Goal: Navigation & Orientation: Find specific page/section

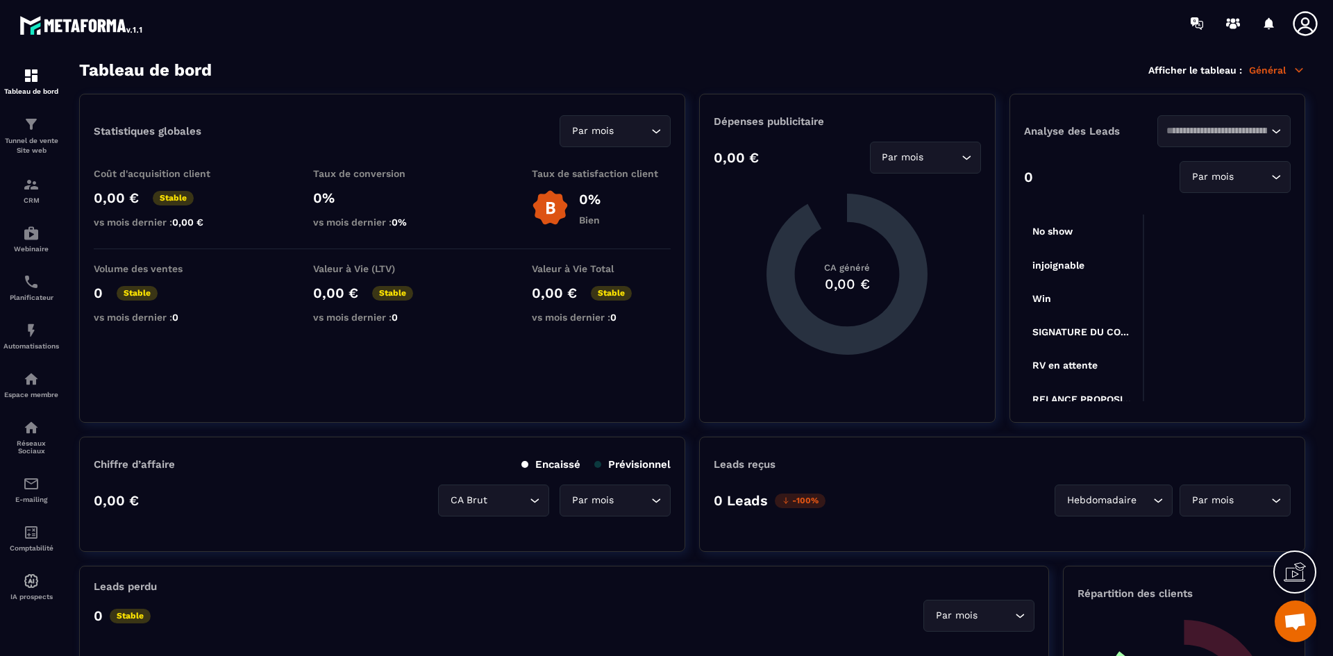
scroll to position [4074, 0]
click at [966, 153] on icon "Search for option" at bounding box center [967, 158] width 14 height 14
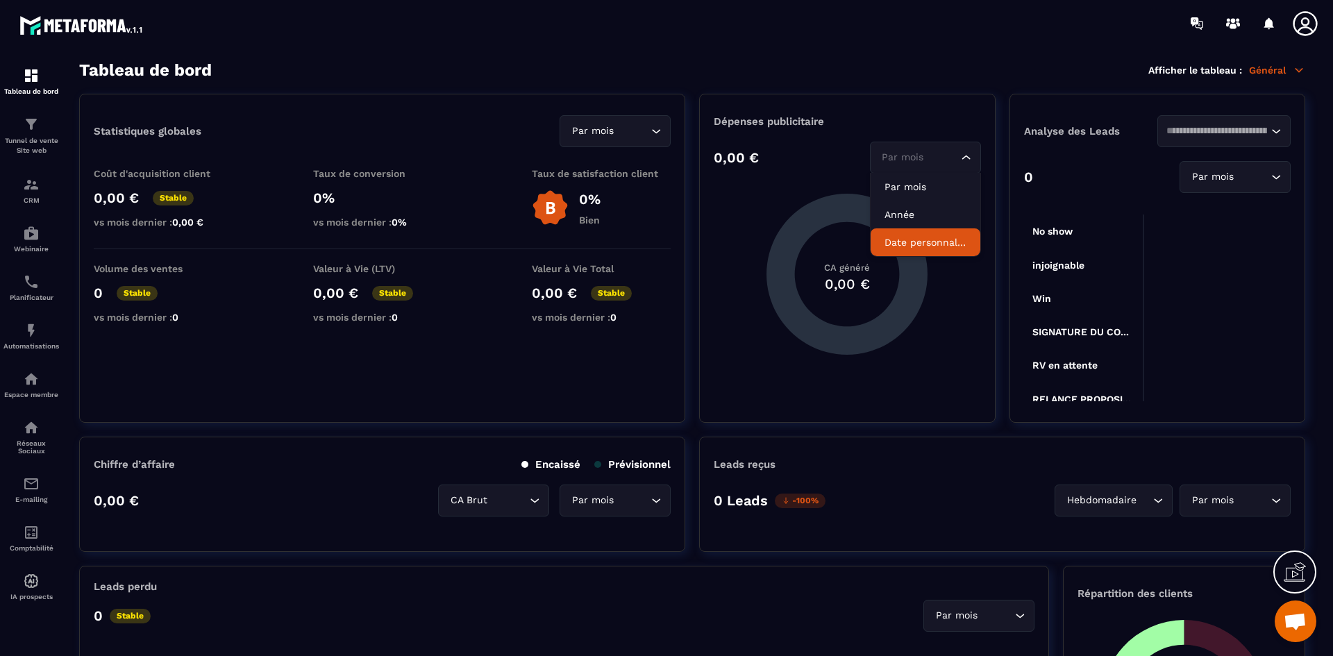
click at [1278, 136] on icon "Search for option" at bounding box center [1276, 131] width 14 height 14
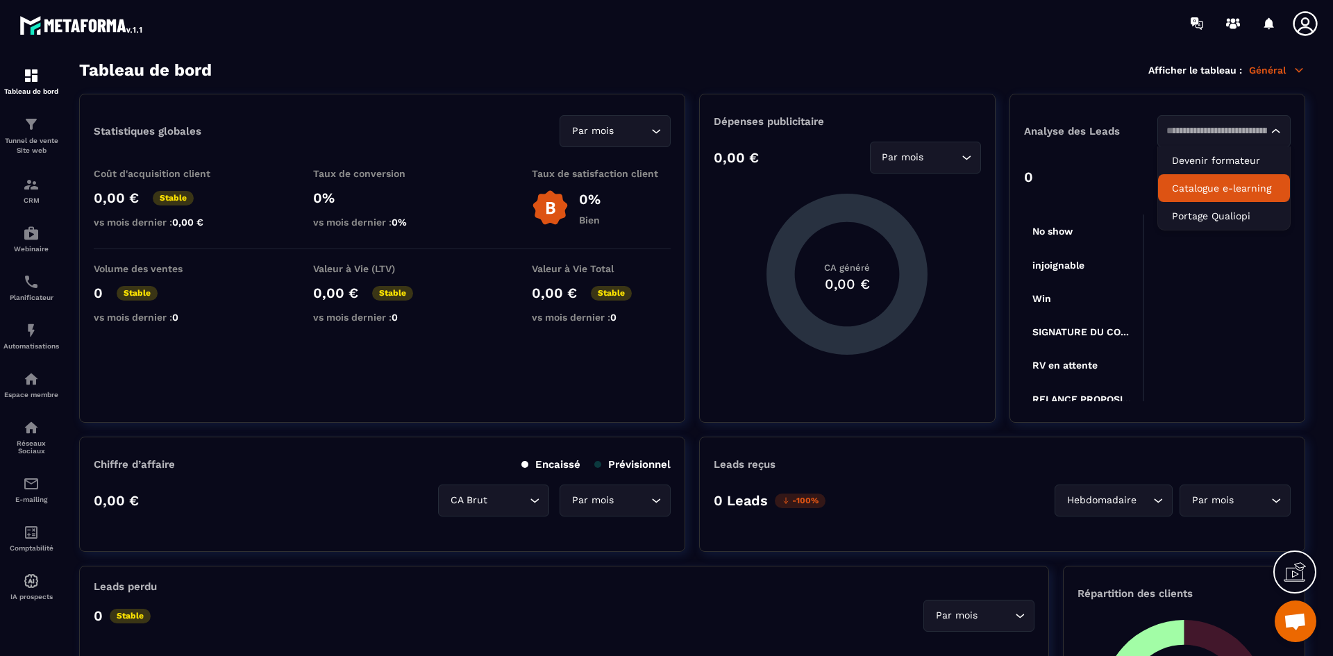
click at [1091, 81] on section "Tableau de bord Afficher le tableau : Général Statistiques globales Par mois Lo…" at bounding box center [692, 358] width 1254 height 596
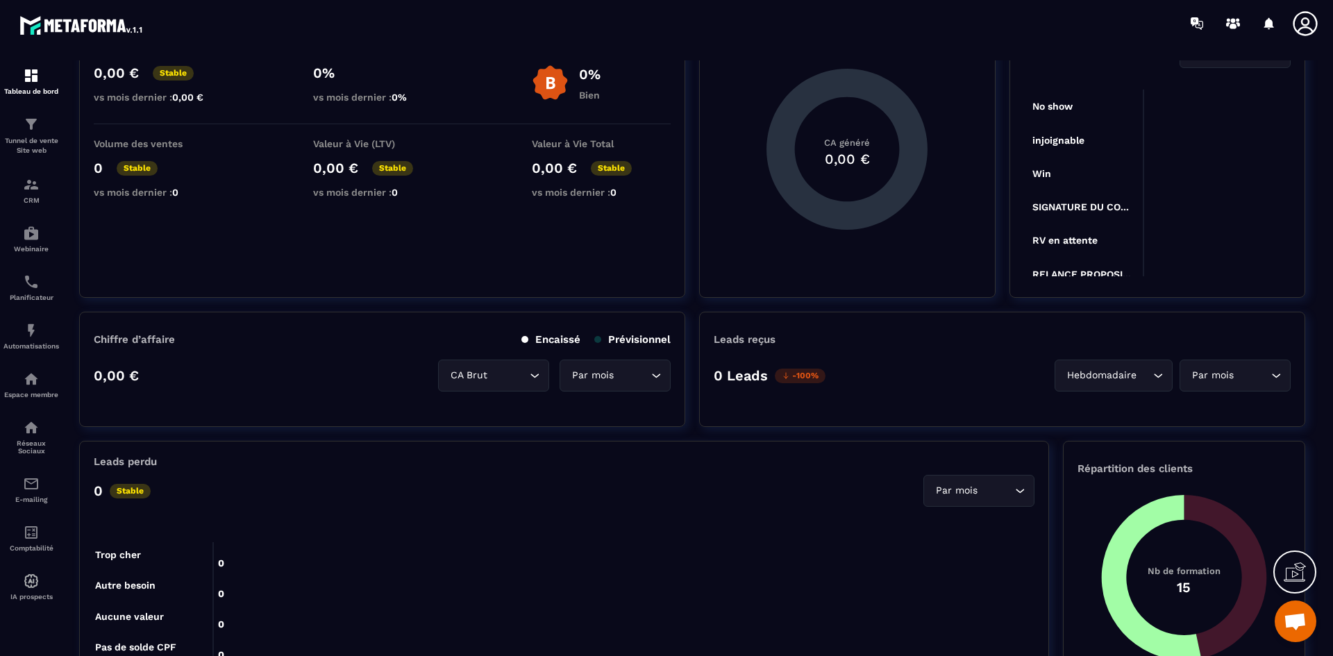
scroll to position [139, 0]
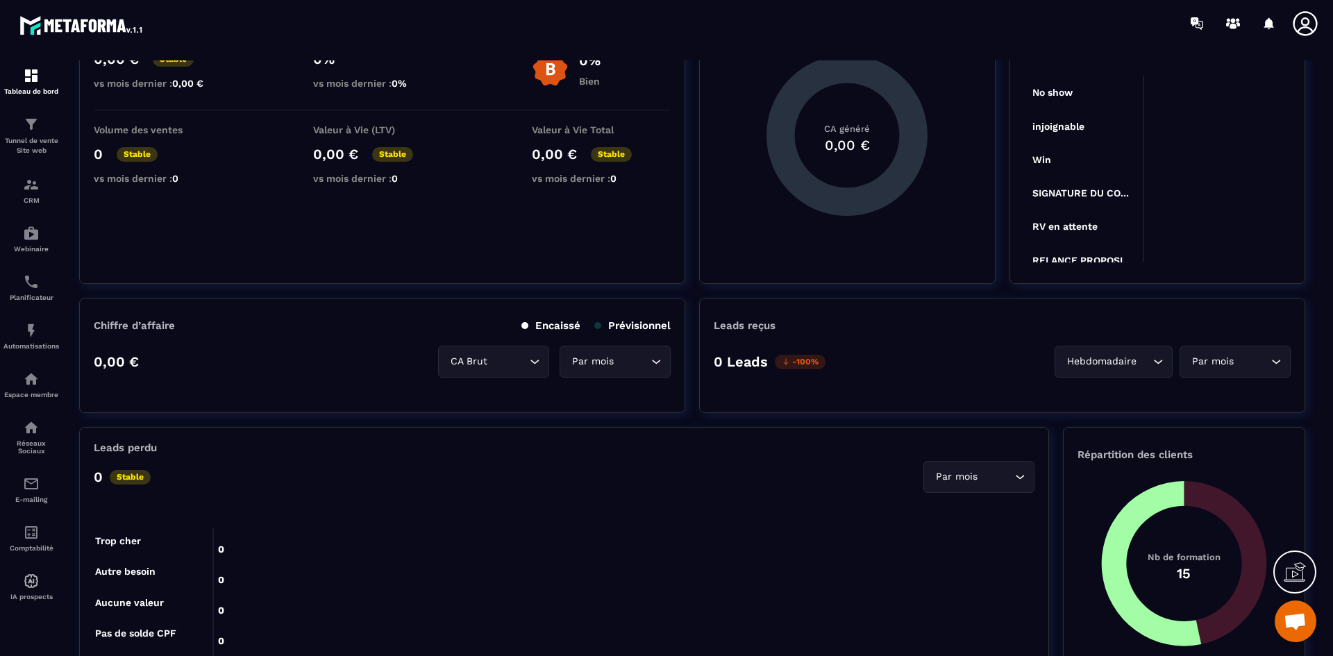
click at [617, 328] on p "Prévisionnel" at bounding box center [632, 325] width 76 height 12
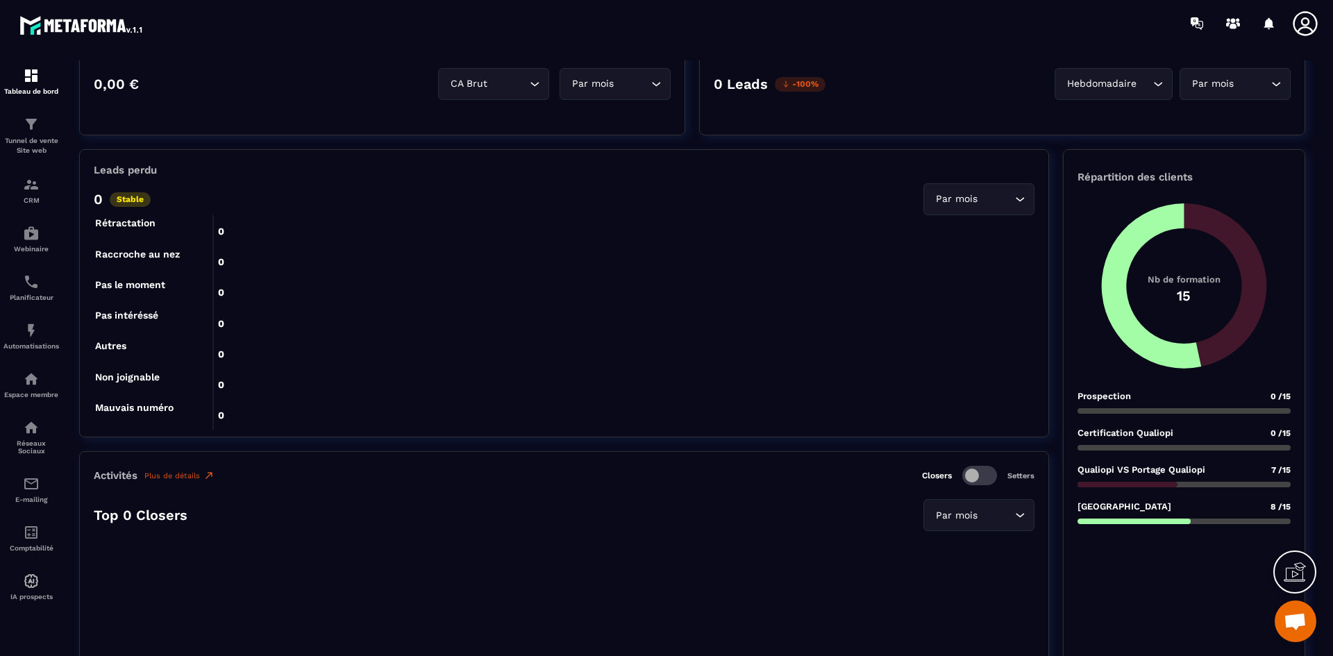
scroll to position [187, 0]
click at [1035, 199] on div "Leads perdu 0 Stable Par mois Loading... 0 0 0 0 0 0 0 0 0 0 0 0 0 0 0 0 0 0 Tr…" at bounding box center [564, 293] width 970 height 288
click at [1023, 198] on icon "Search for option" at bounding box center [1020, 199] width 14 height 14
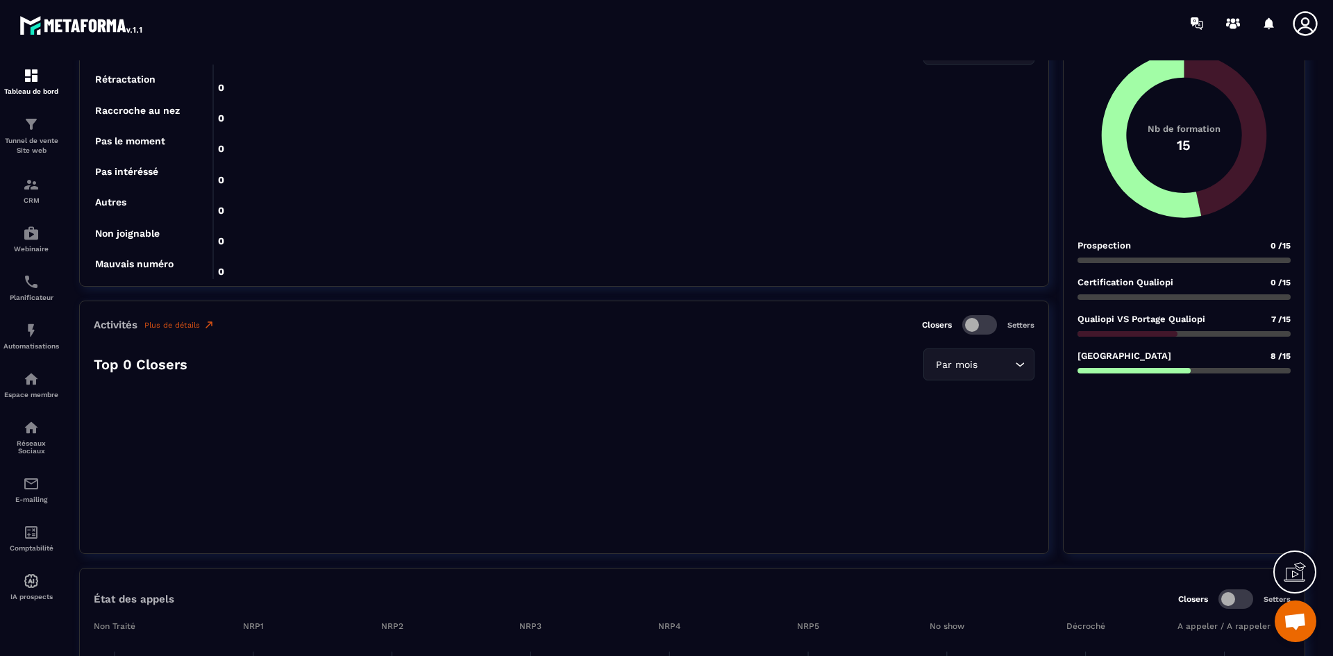
scroll to position [625, 0]
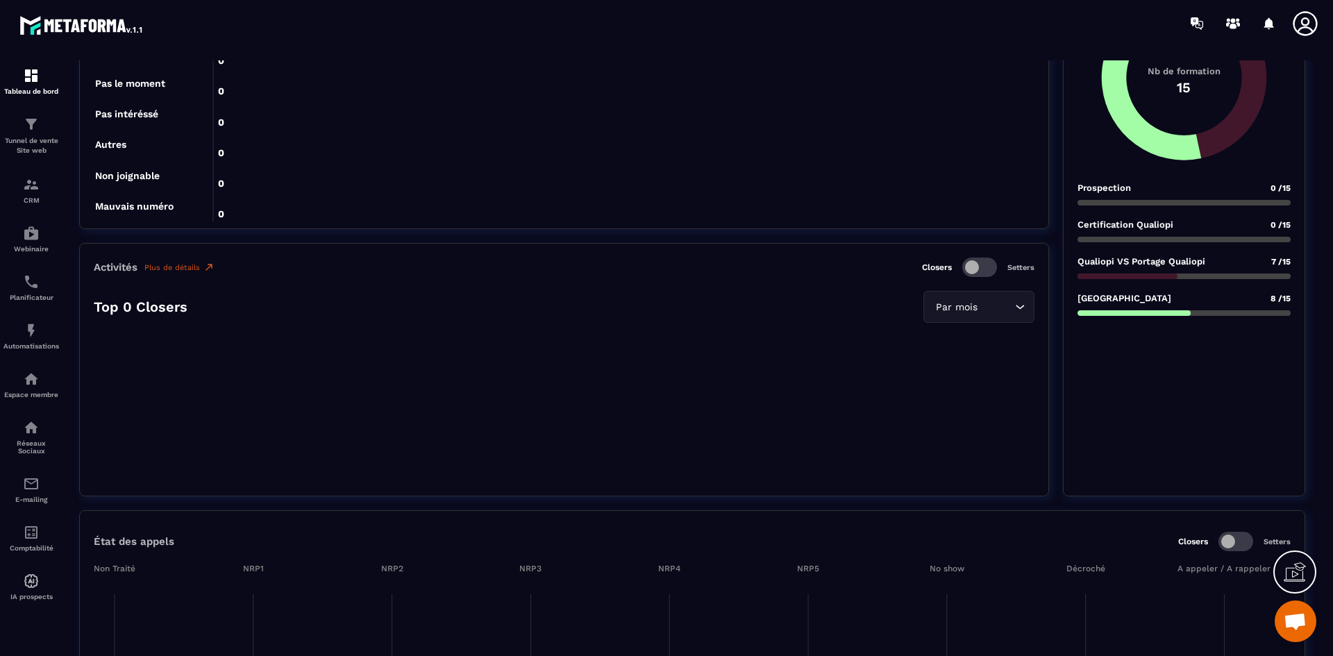
click at [980, 267] on span at bounding box center [979, 267] width 35 height 19
click at [963, 268] on span at bounding box center [979, 267] width 35 height 19
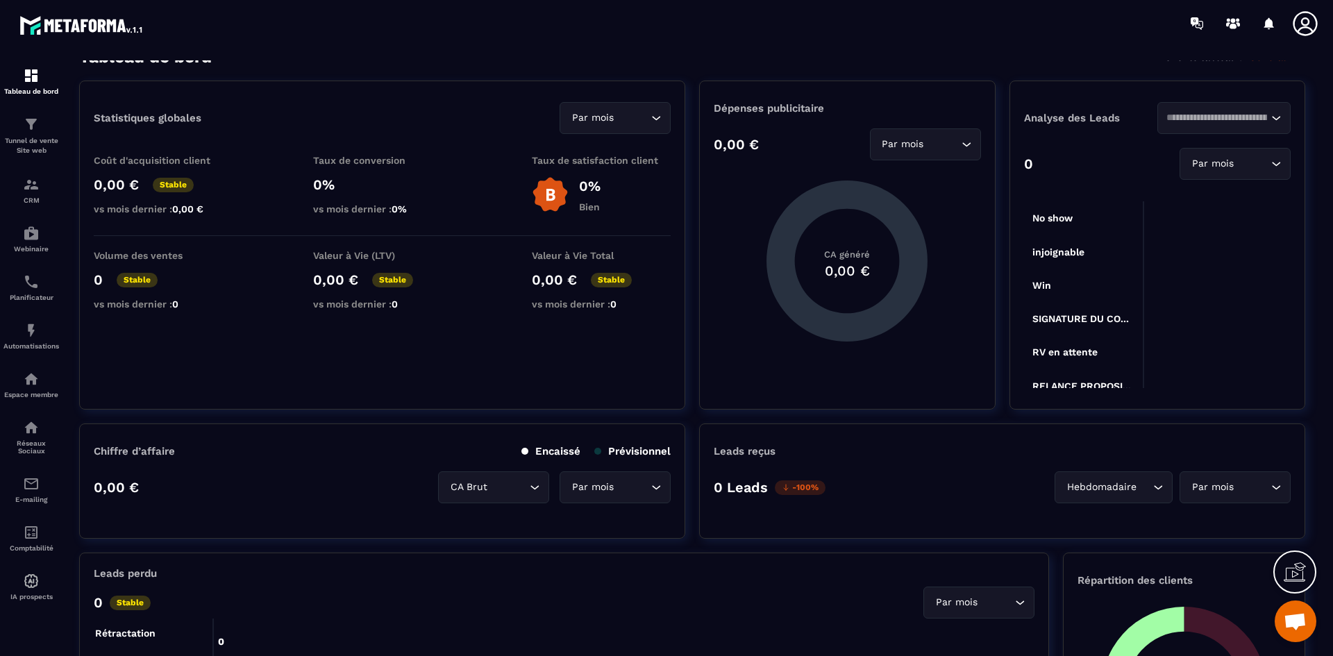
scroll to position [0, 0]
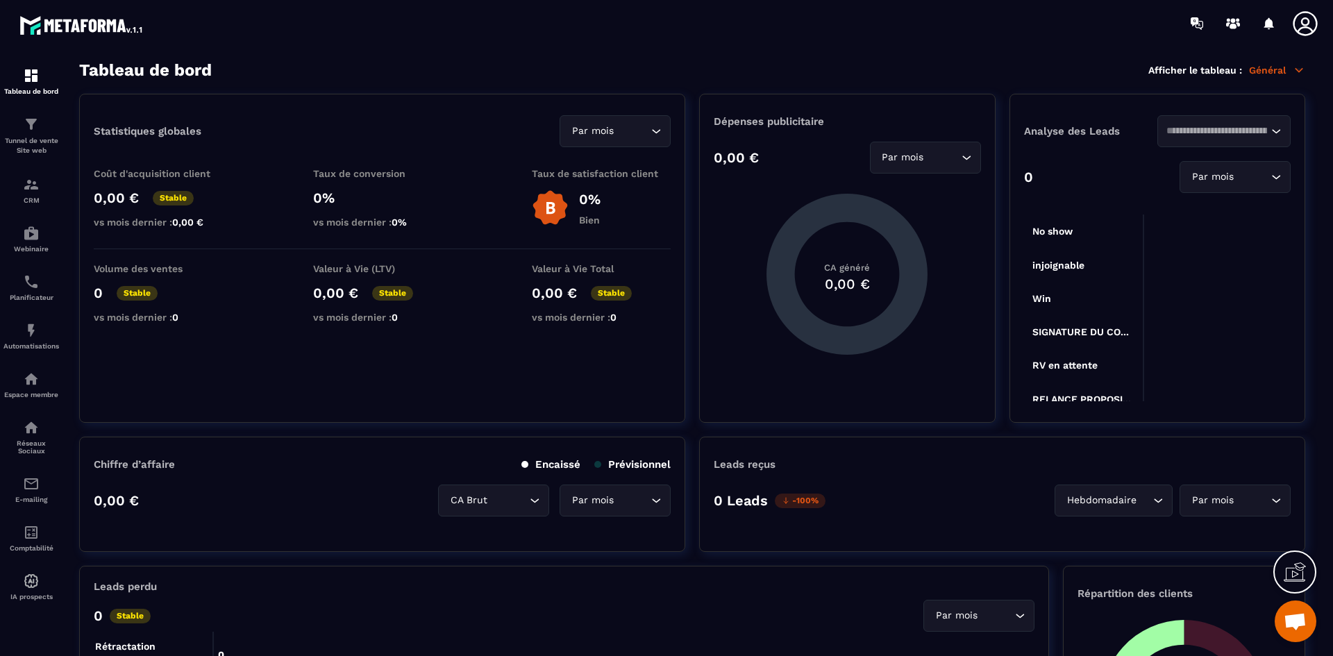
click at [1300, 72] on icon at bounding box center [1299, 70] width 12 height 12
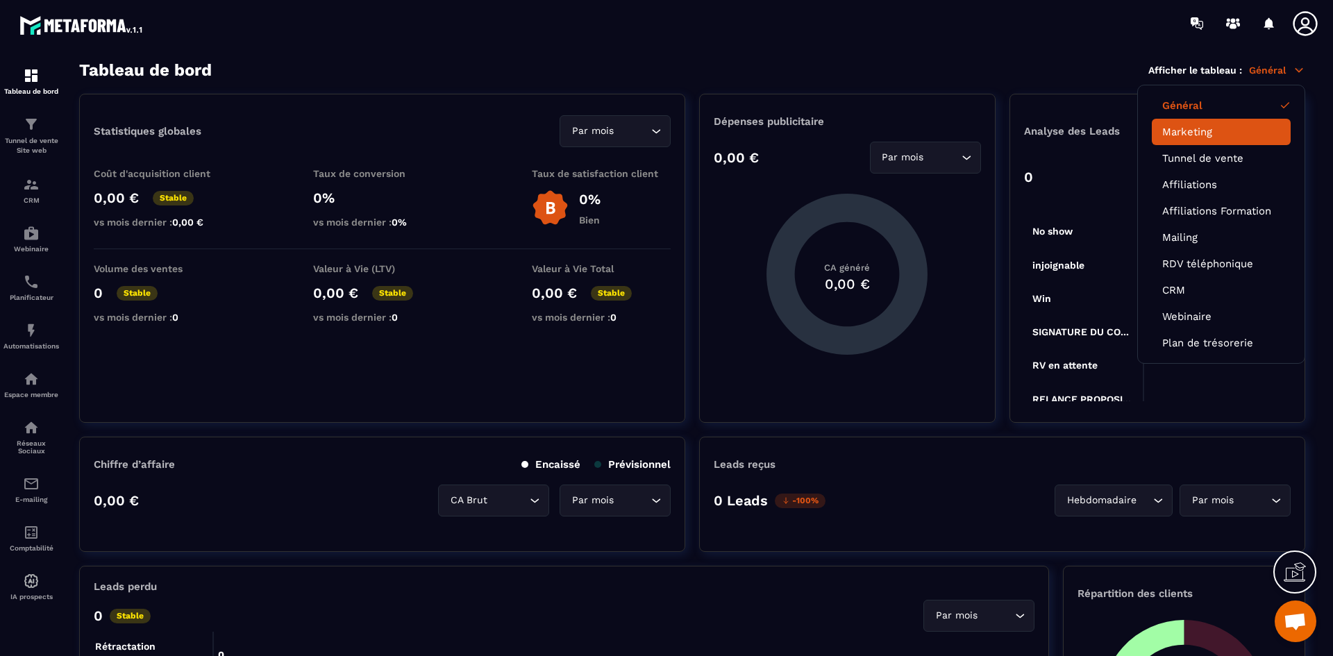
click at [1199, 133] on link "Marketing" at bounding box center [1221, 132] width 118 height 12
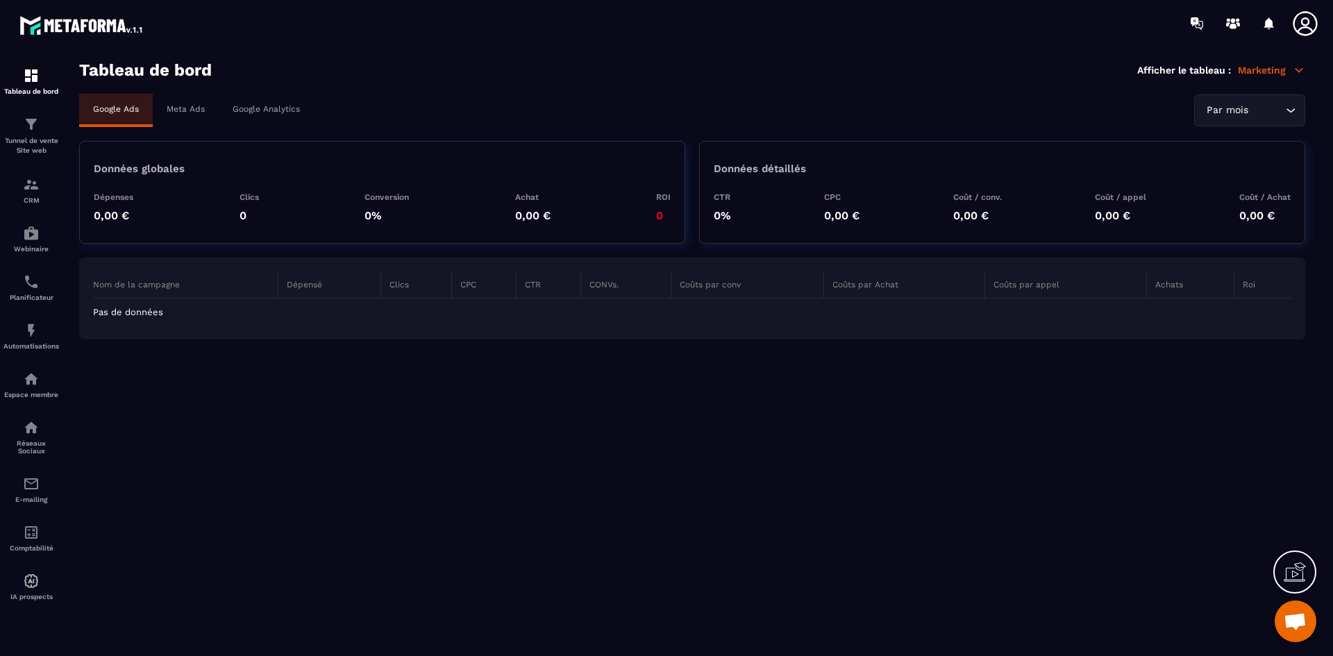
click at [184, 113] on p "Meta Ads" at bounding box center [186, 109] width 38 height 10
click at [281, 103] on div "Google Analytics" at bounding box center [266, 109] width 95 height 31
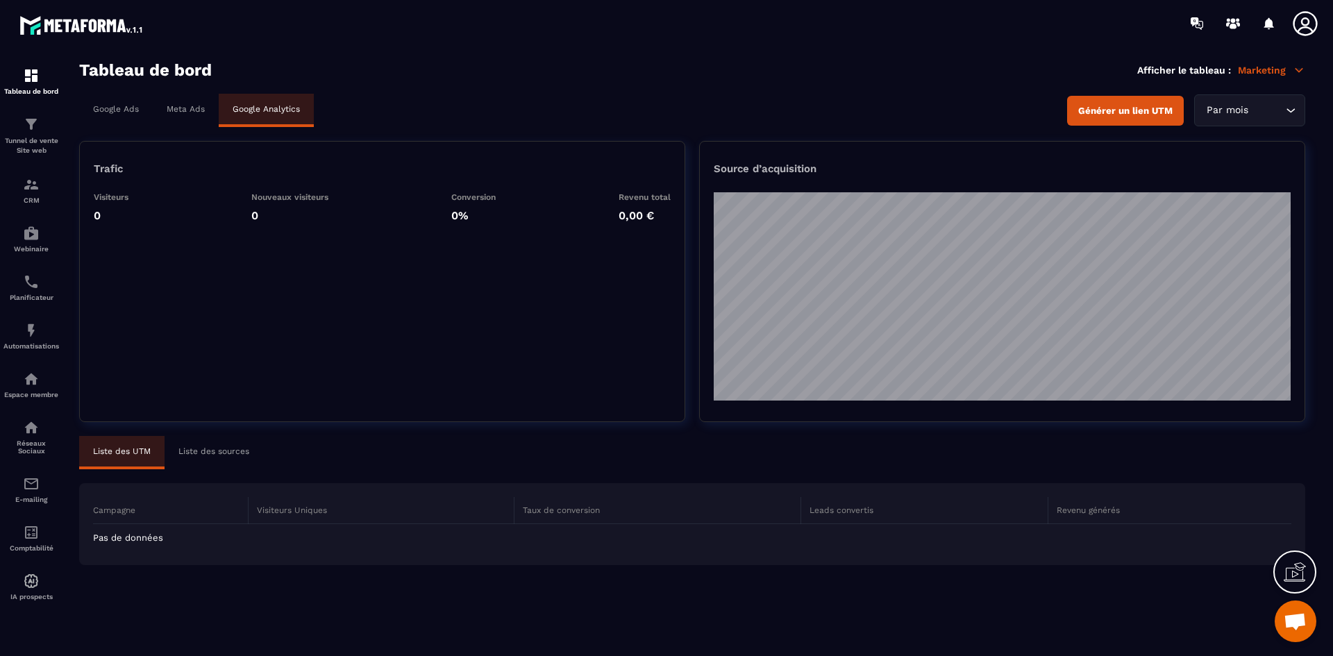
click at [115, 108] on p "Google Ads" at bounding box center [116, 109] width 46 height 10
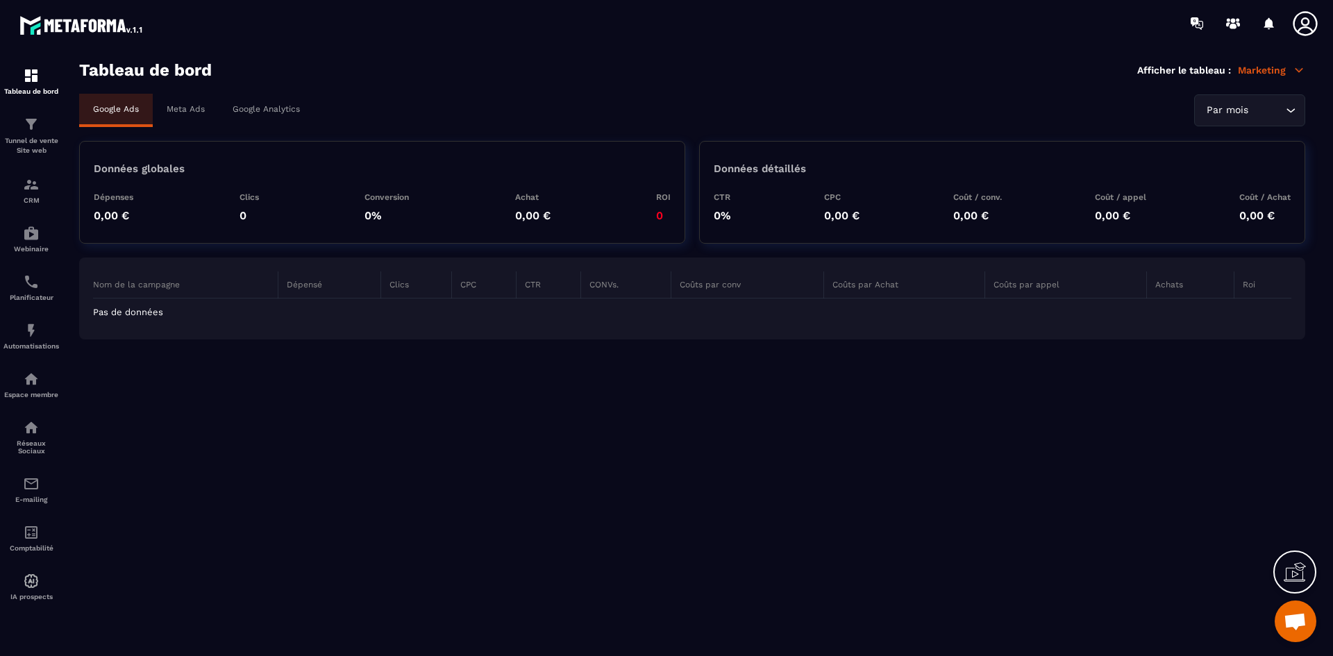
click at [1304, 71] on icon at bounding box center [1299, 70] width 12 height 12
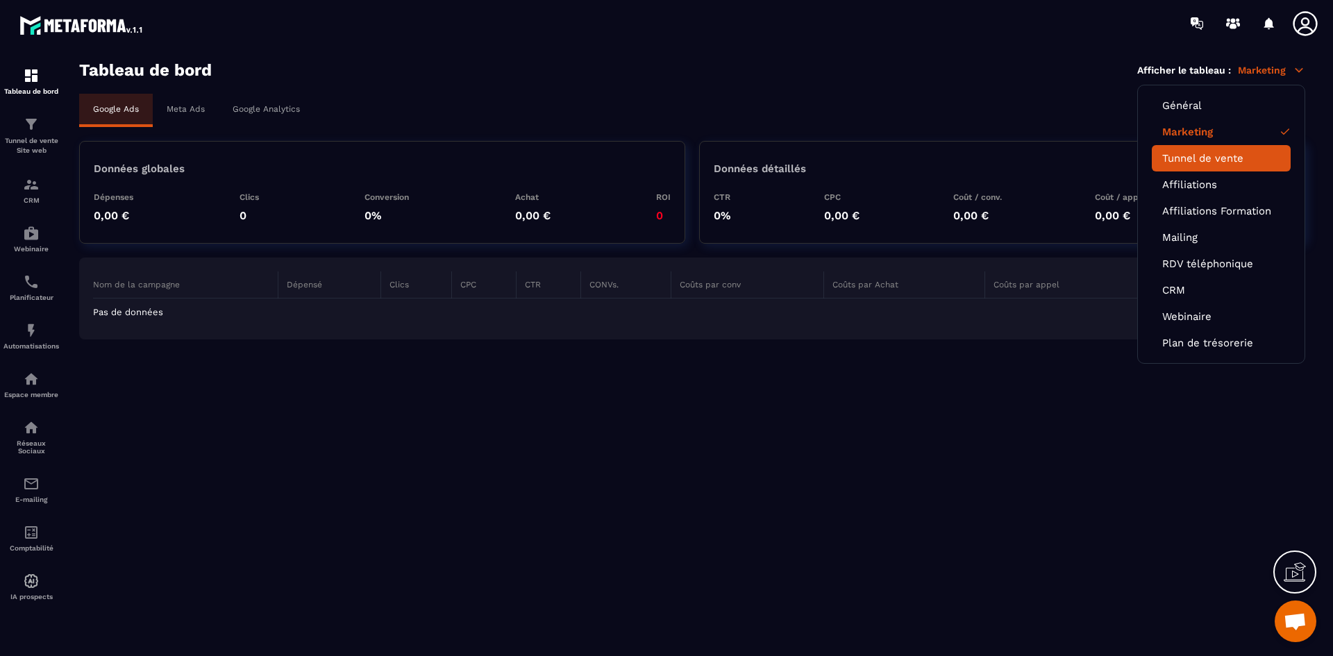
click at [1226, 156] on link "Tunnel de vente" at bounding box center [1221, 158] width 118 height 12
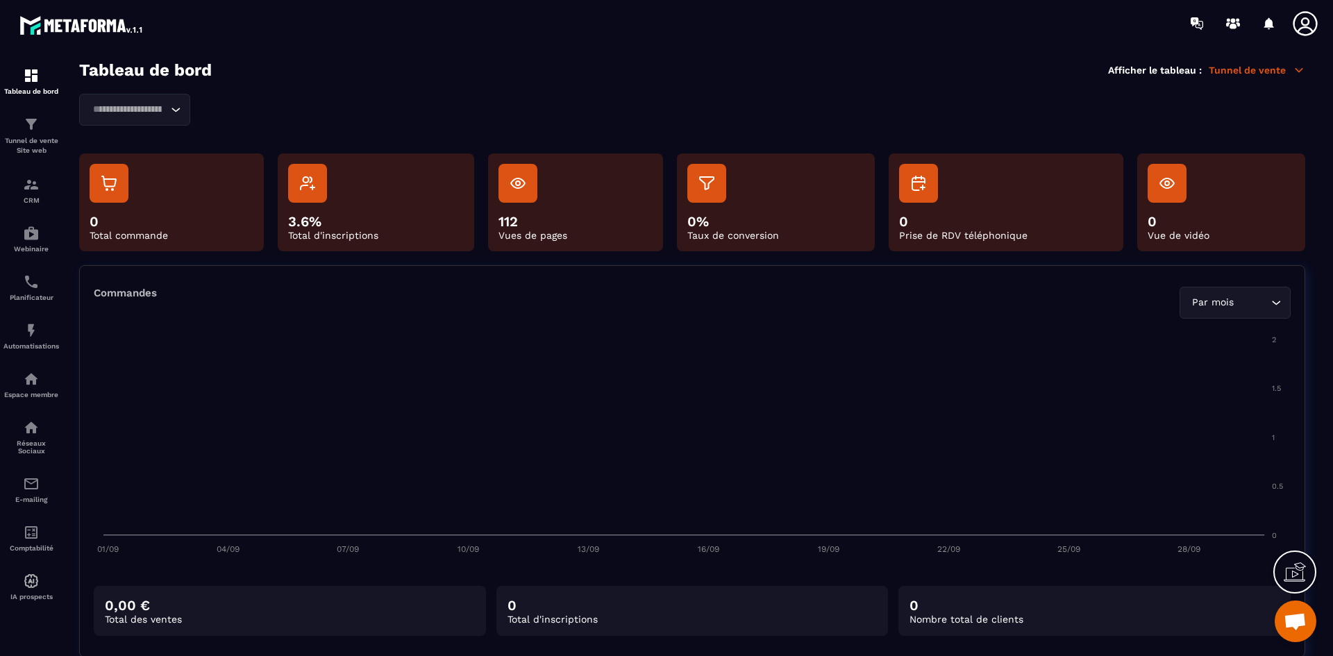
click at [1296, 71] on icon at bounding box center [1299, 70] width 12 height 12
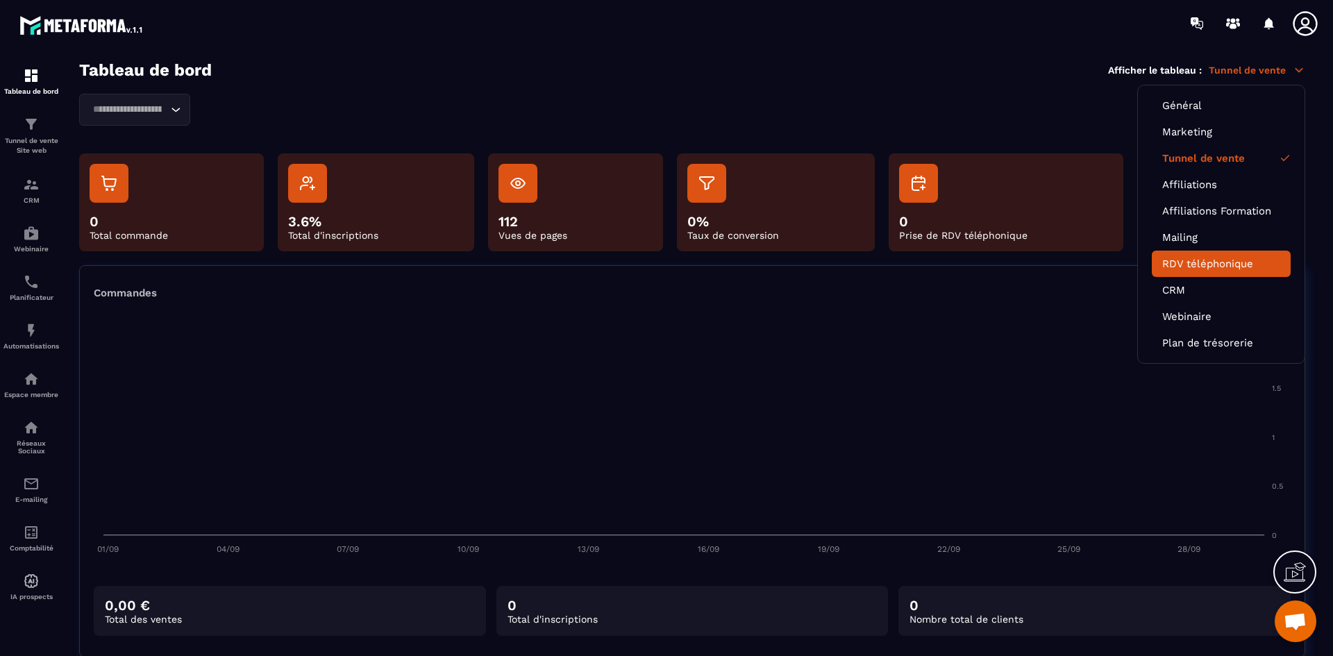
click at [1254, 265] on link "RDV téléphonique" at bounding box center [1221, 264] width 118 height 12
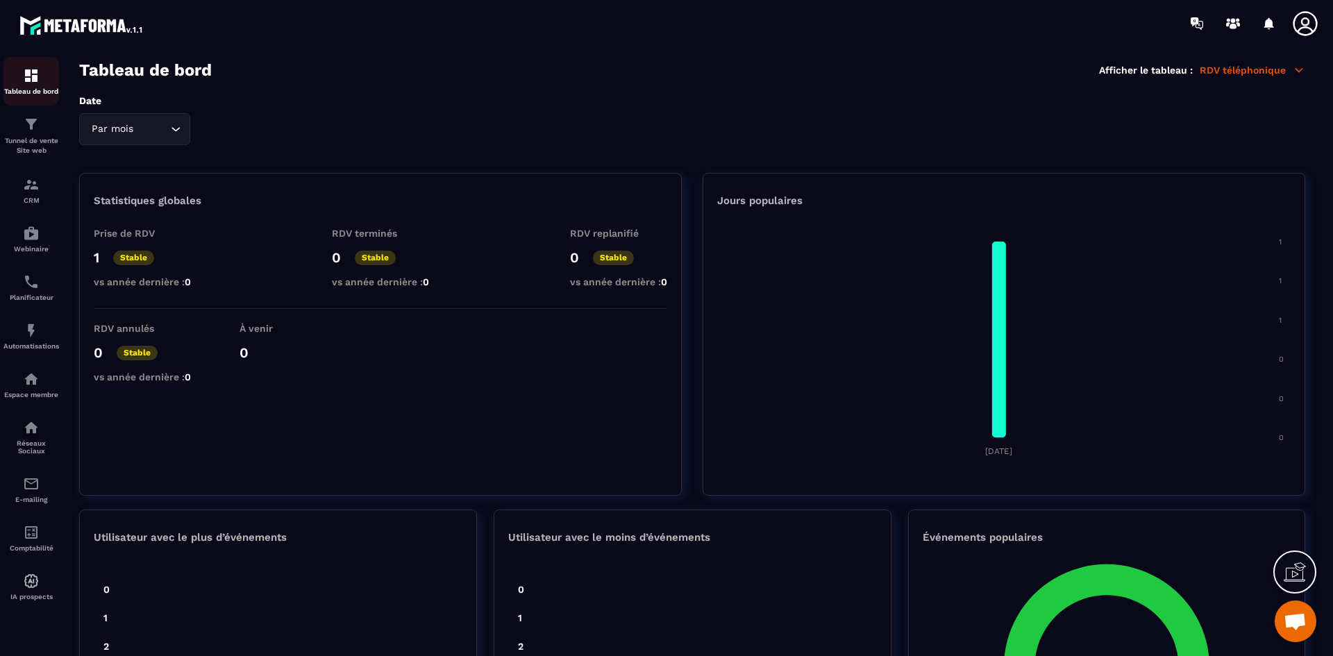
click at [29, 78] on img at bounding box center [31, 75] width 17 height 17
